Goal: Use online tool/utility: Utilize a website feature to perform a specific function

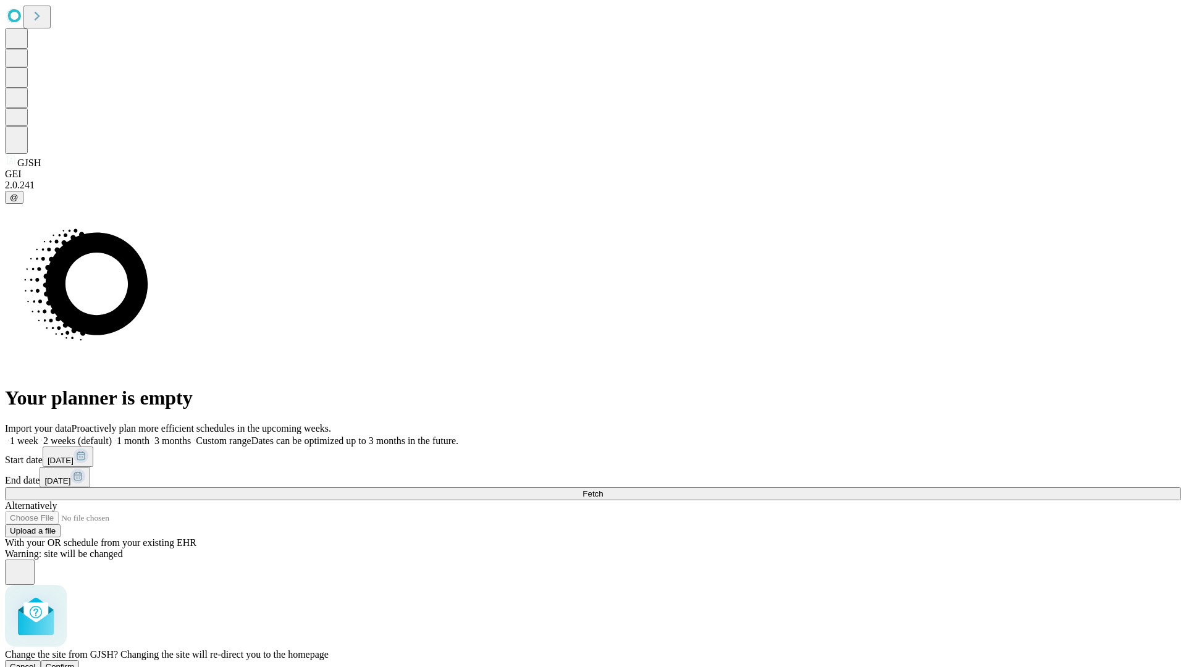
click at [75, 662] on span "Confirm" at bounding box center [60, 666] width 29 height 9
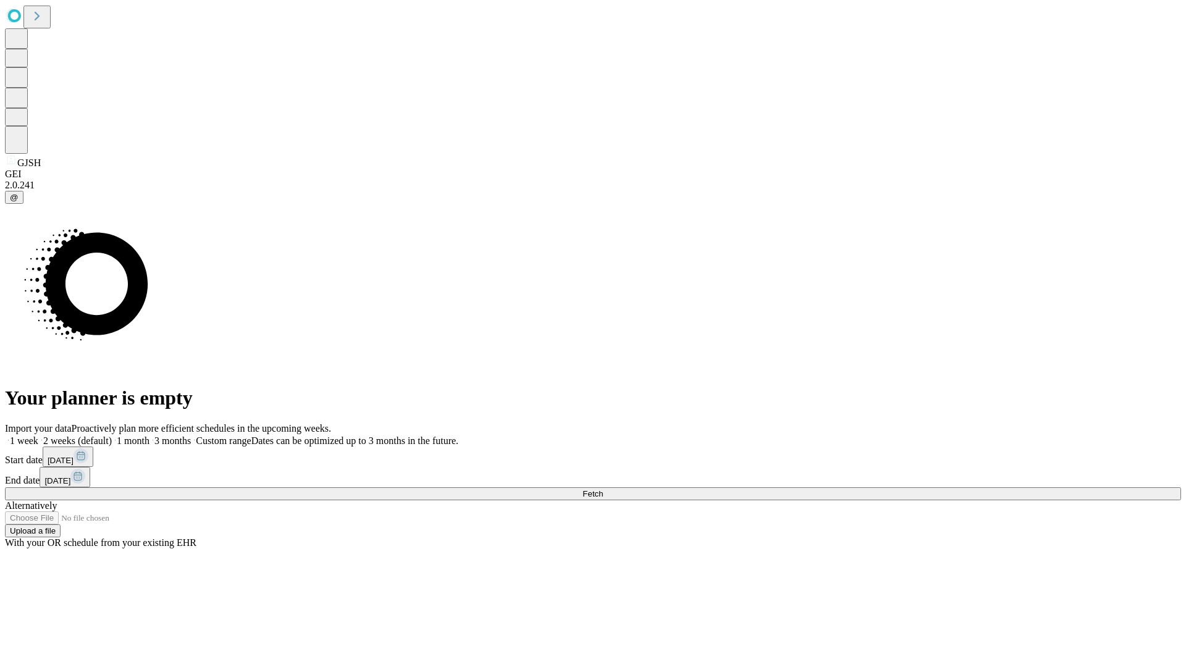
click at [150, 436] on label "1 month" at bounding box center [131, 441] width 38 height 11
click at [603, 489] on span "Fetch" at bounding box center [593, 493] width 20 height 9
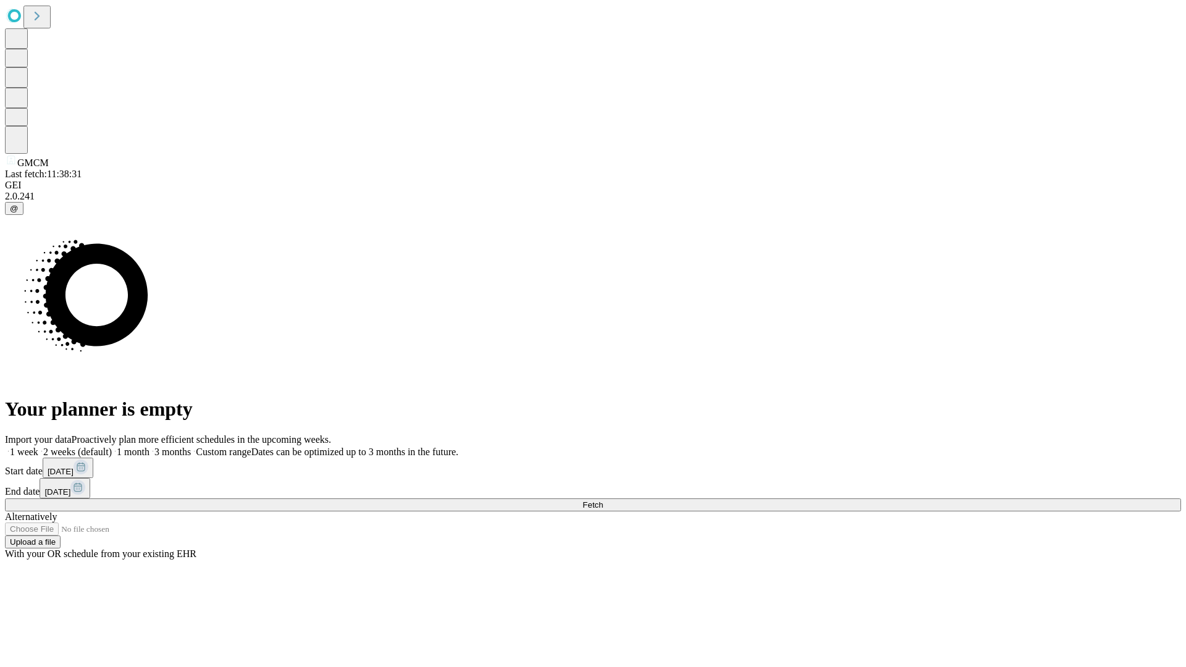
click at [603, 500] on span "Fetch" at bounding box center [593, 504] width 20 height 9
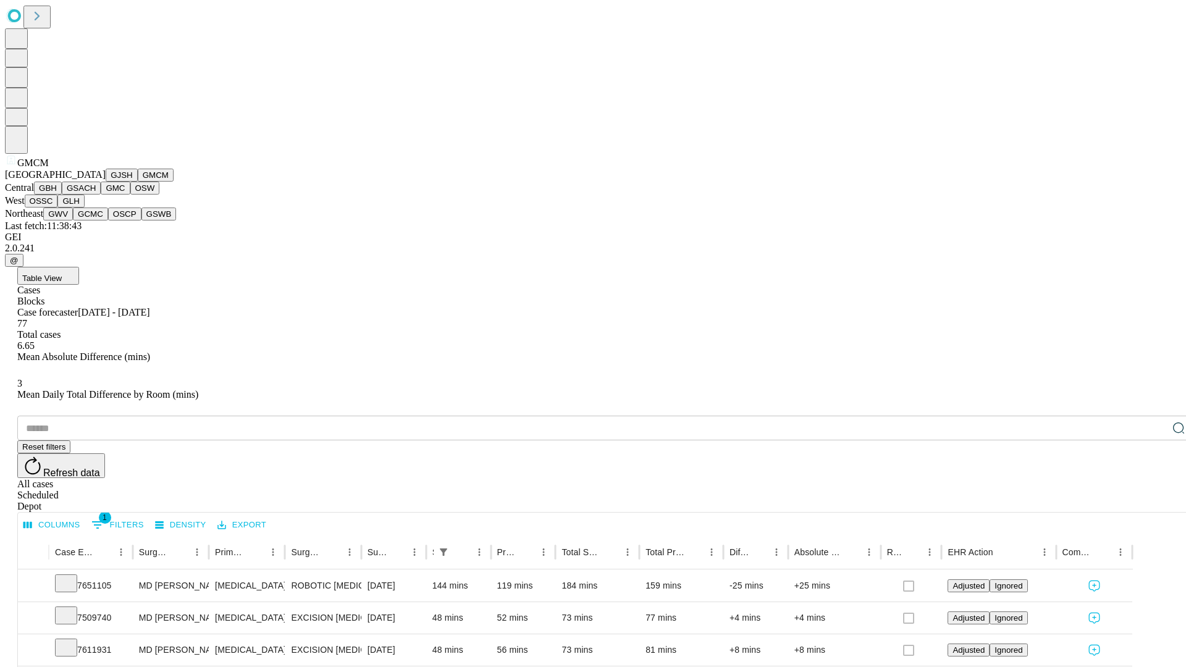
click at [62, 195] on button "GBH" at bounding box center [48, 188] width 28 height 13
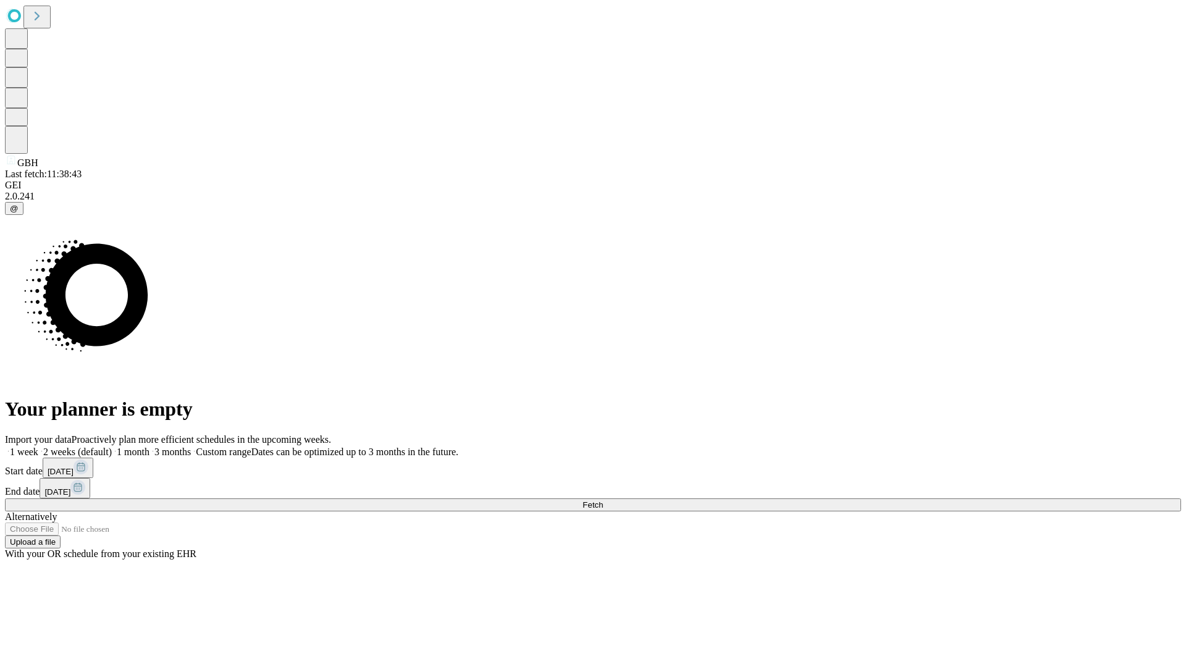
click at [150, 447] on label "1 month" at bounding box center [131, 452] width 38 height 11
click at [603, 500] on span "Fetch" at bounding box center [593, 504] width 20 height 9
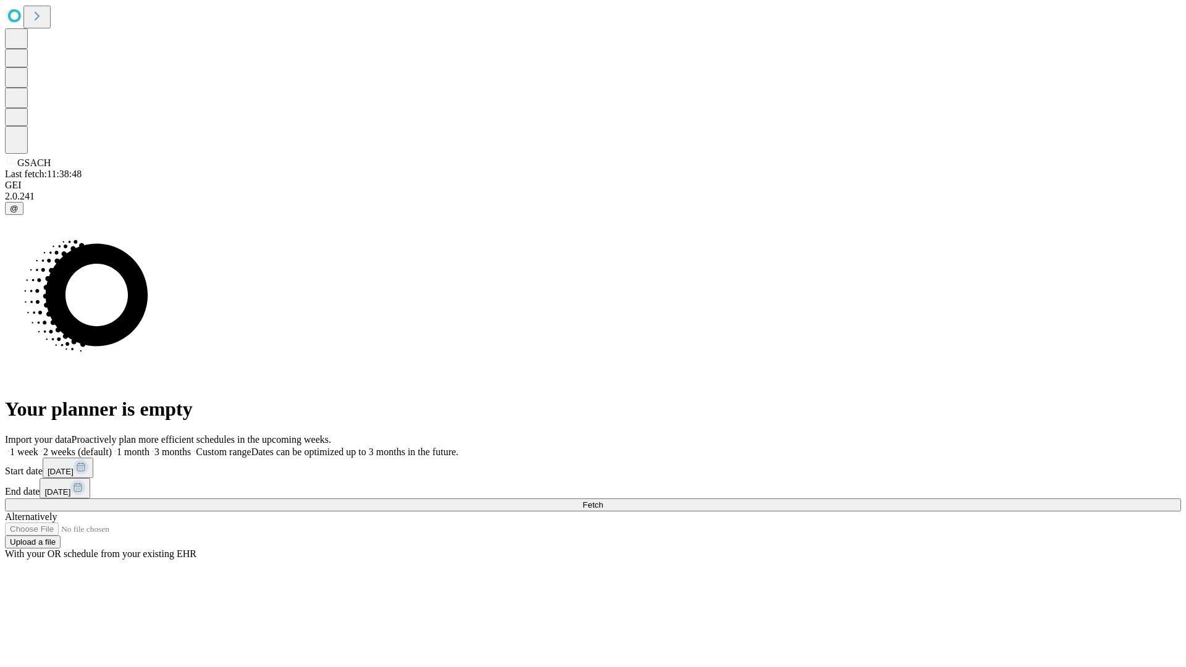
click at [150, 447] on label "1 month" at bounding box center [131, 452] width 38 height 11
click at [603, 500] on span "Fetch" at bounding box center [593, 504] width 20 height 9
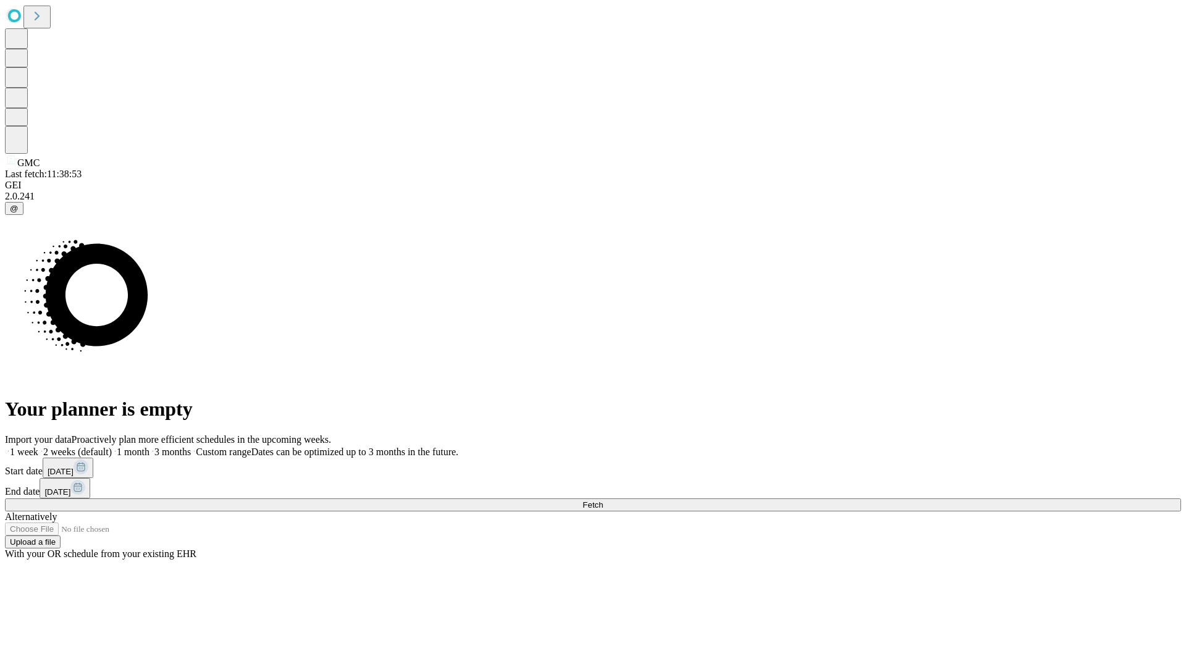
click at [150, 447] on label "1 month" at bounding box center [131, 452] width 38 height 11
click at [603, 500] on span "Fetch" at bounding box center [593, 504] width 20 height 9
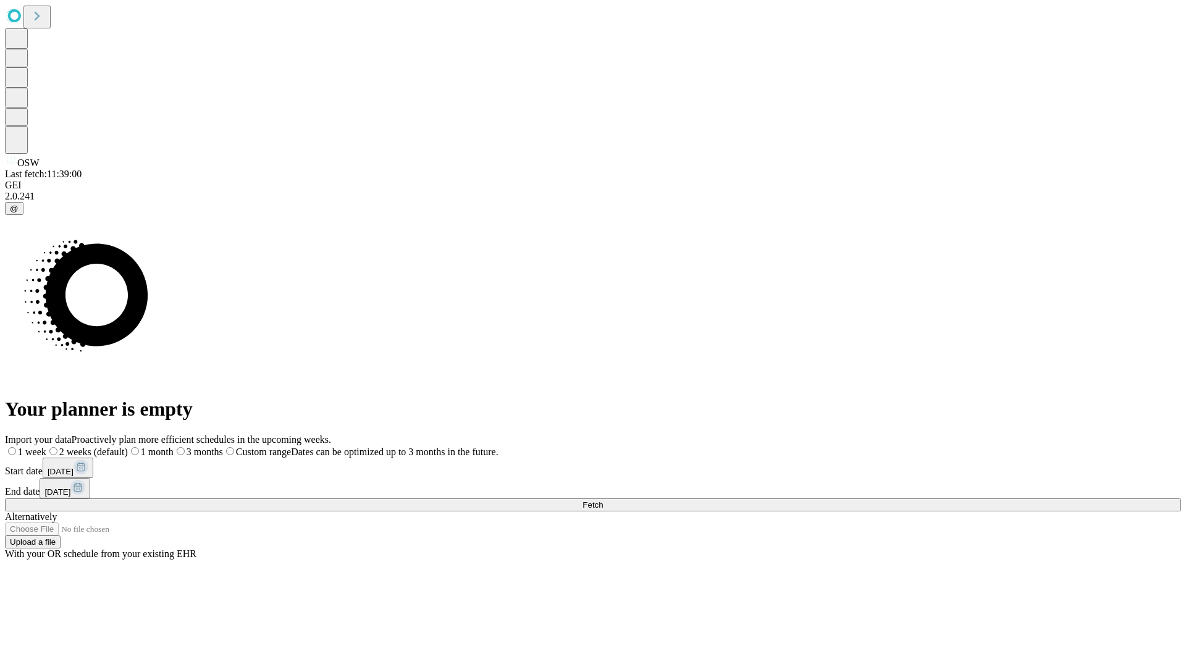
click at [174, 447] on label "1 month" at bounding box center [151, 452] width 46 height 11
click at [603, 500] on span "Fetch" at bounding box center [593, 504] width 20 height 9
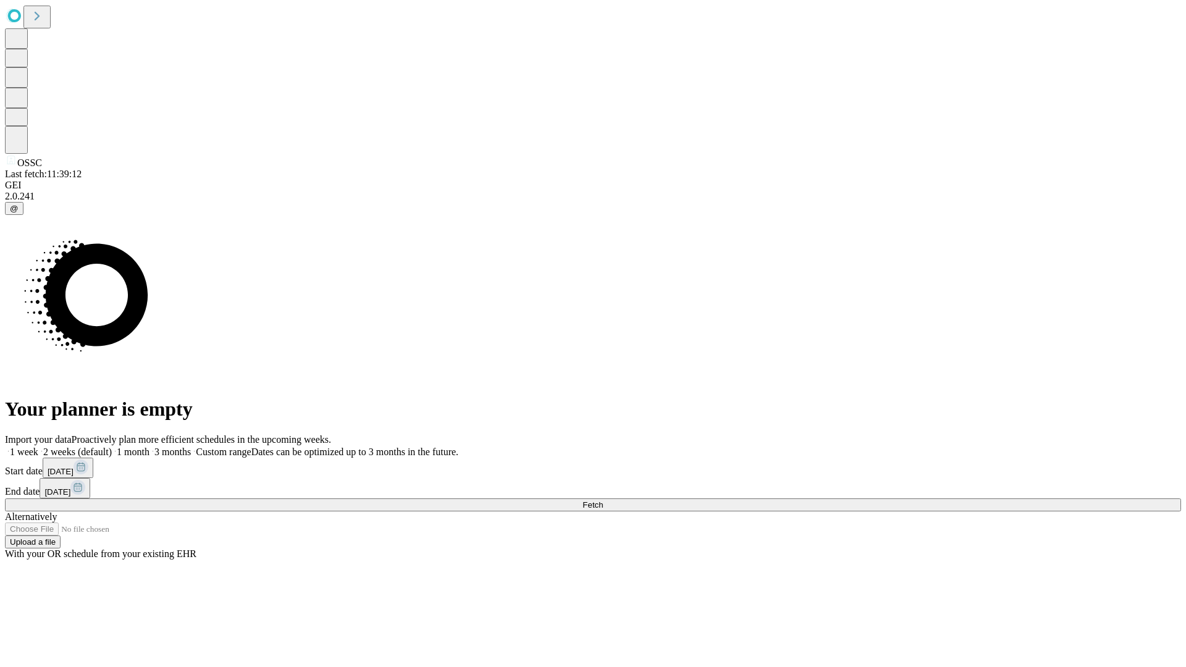
click at [150, 447] on label "1 month" at bounding box center [131, 452] width 38 height 11
click at [603, 500] on span "Fetch" at bounding box center [593, 504] width 20 height 9
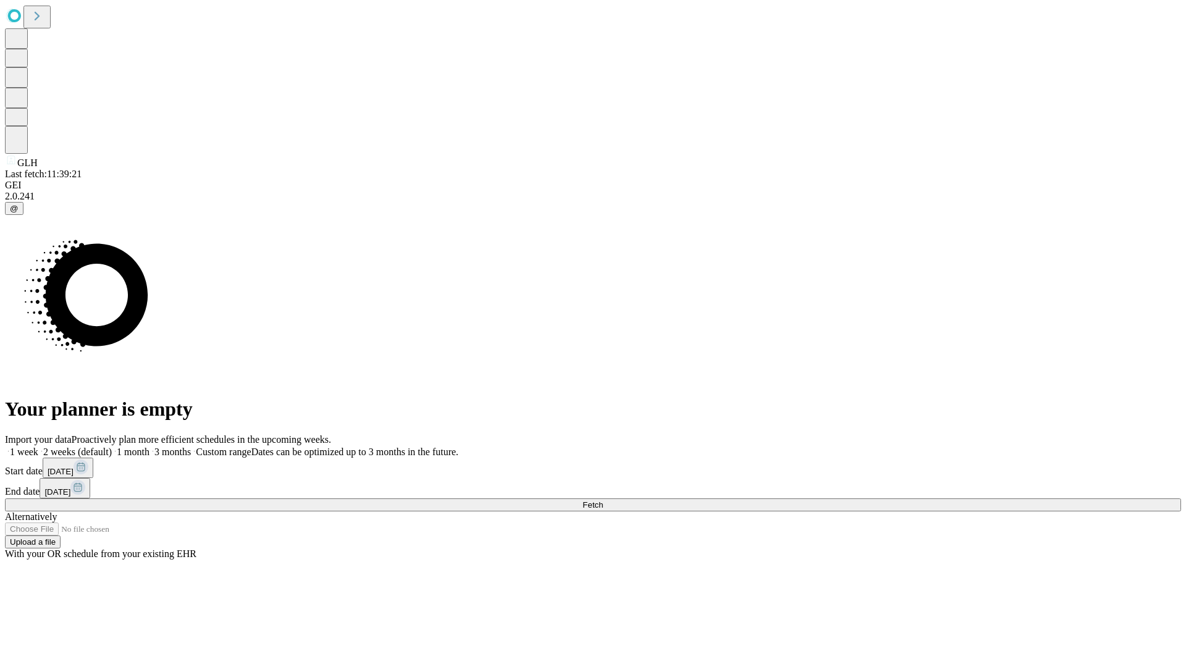
click at [150, 447] on label "1 month" at bounding box center [131, 452] width 38 height 11
click at [603, 500] on span "Fetch" at bounding box center [593, 504] width 20 height 9
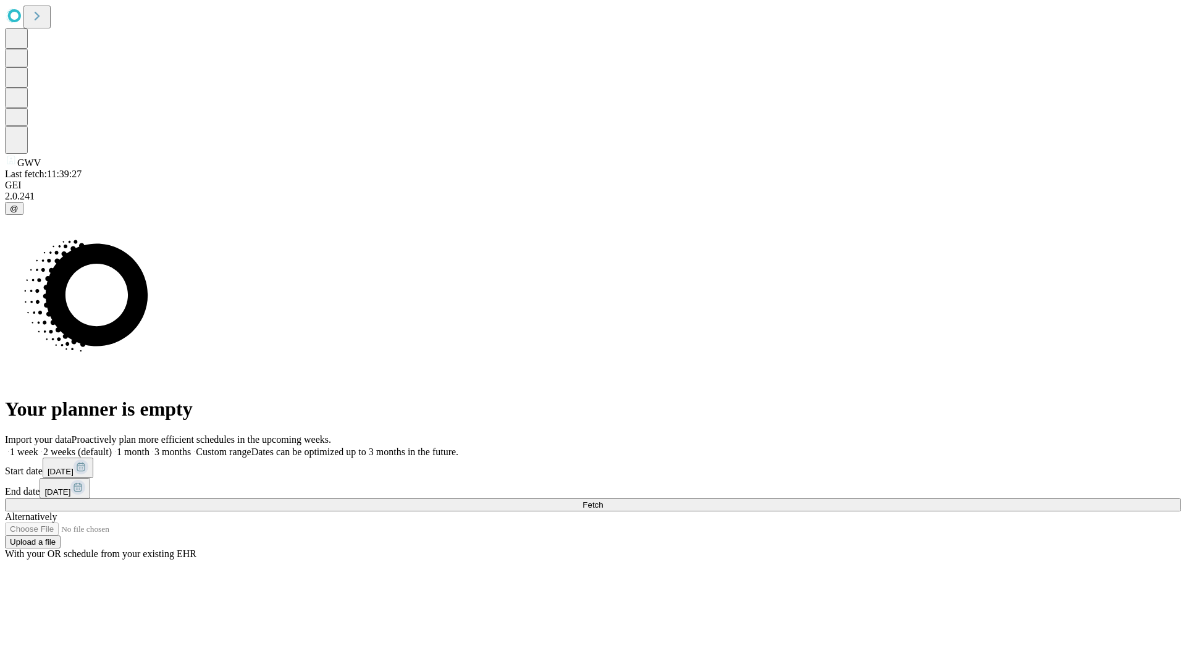
click at [150, 447] on label "1 month" at bounding box center [131, 452] width 38 height 11
click at [603, 500] on span "Fetch" at bounding box center [593, 504] width 20 height 9
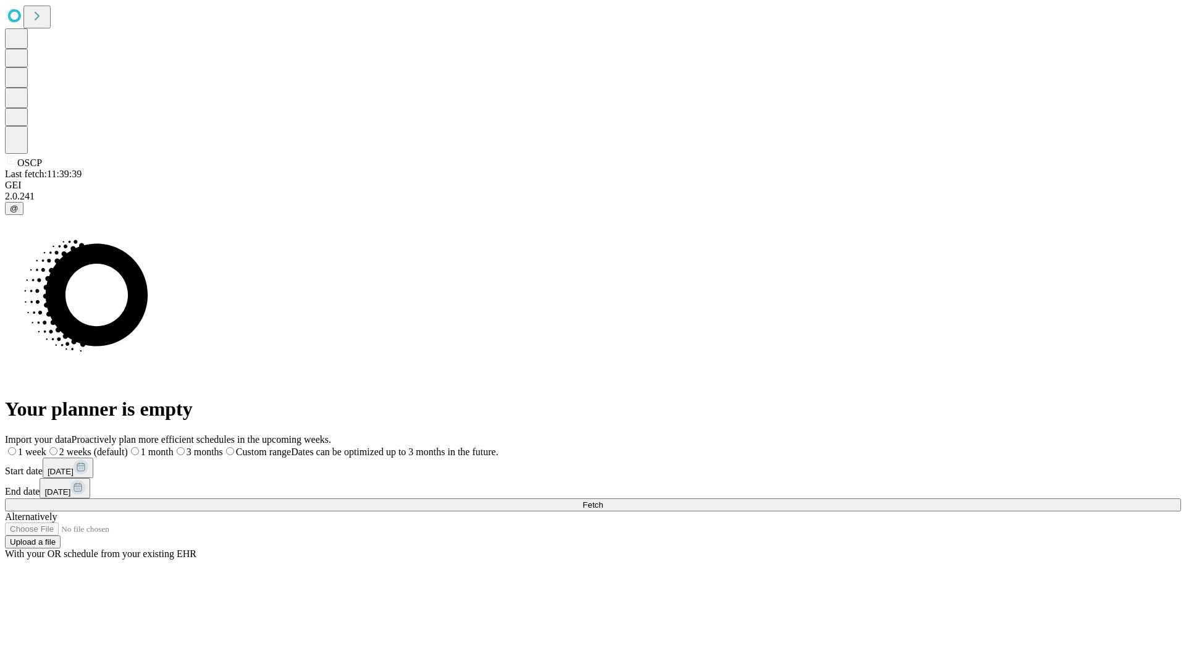
click at [174, 447] on label "1 month" at bounding box center [151, 452] width 46 height 11
click at [603, 500] on span "Fetch" at bounding box center [593, 504] width 20 height 9
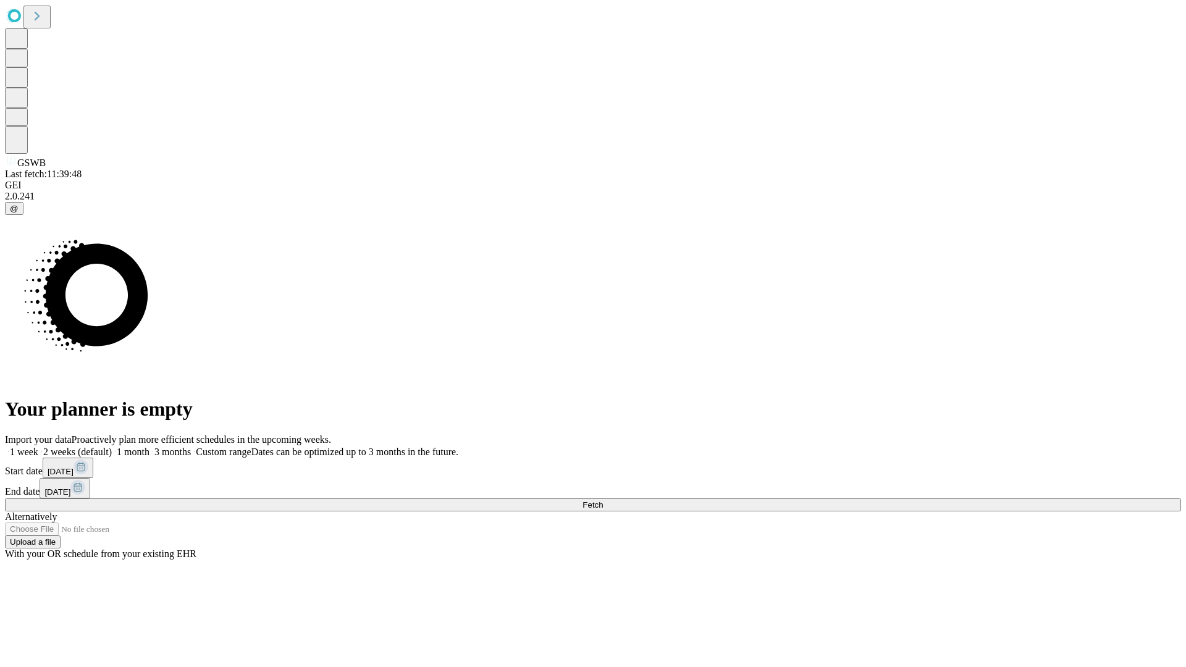
click at [150, 447] on label "1 month" at bounding box center [131, 452] width 38 height 11
click at [603, 500] on span "Fetch" at bounding box center [593, 504] width 20 height 9
